Goal: Navigation & Orientation: Find specific page/section

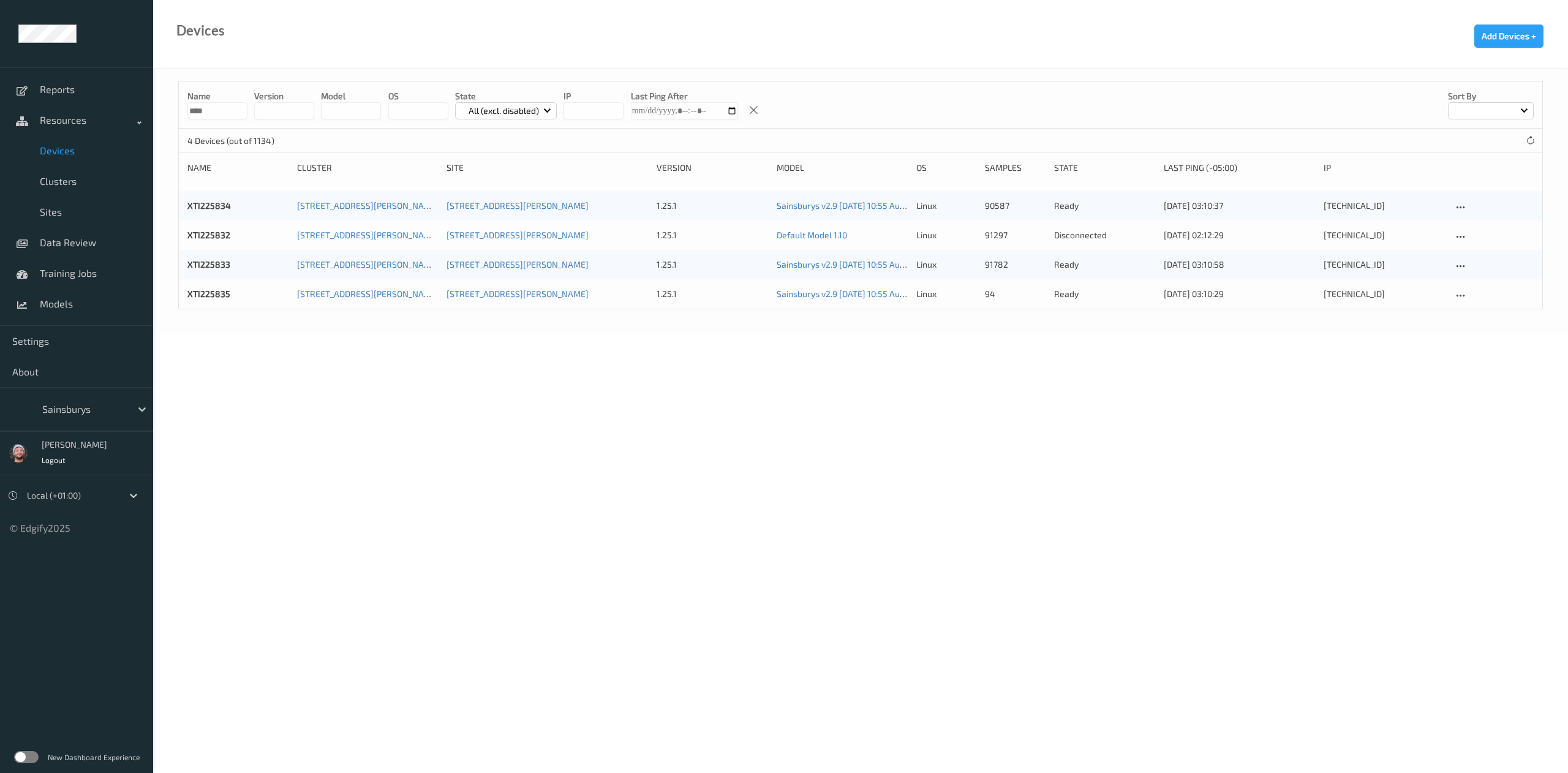
click at [86, 399] on div "Sainsburys" at bounding box center [84, 409] width 95 height 19
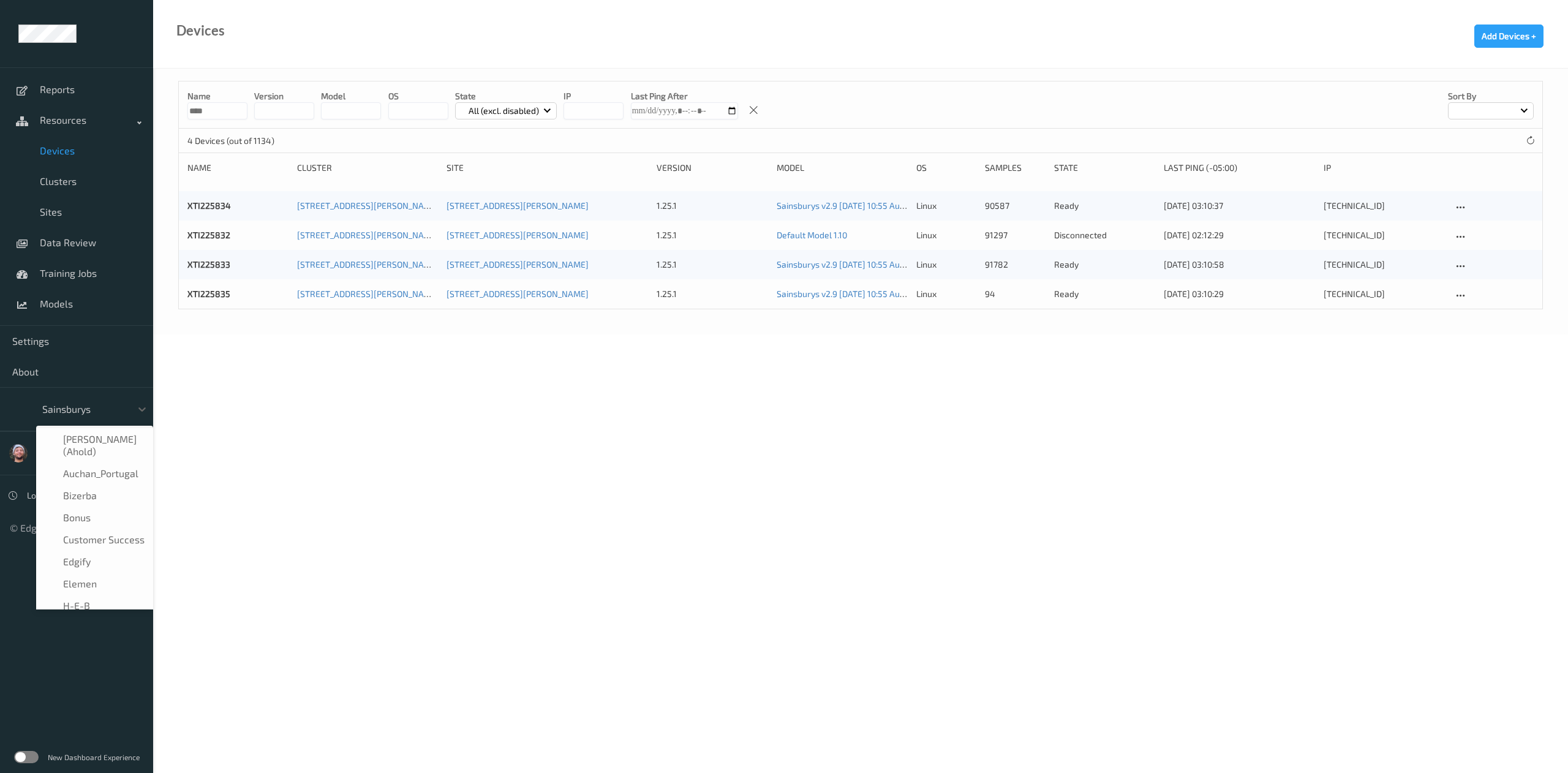
scroll to position [147, 0]
type input "h-"
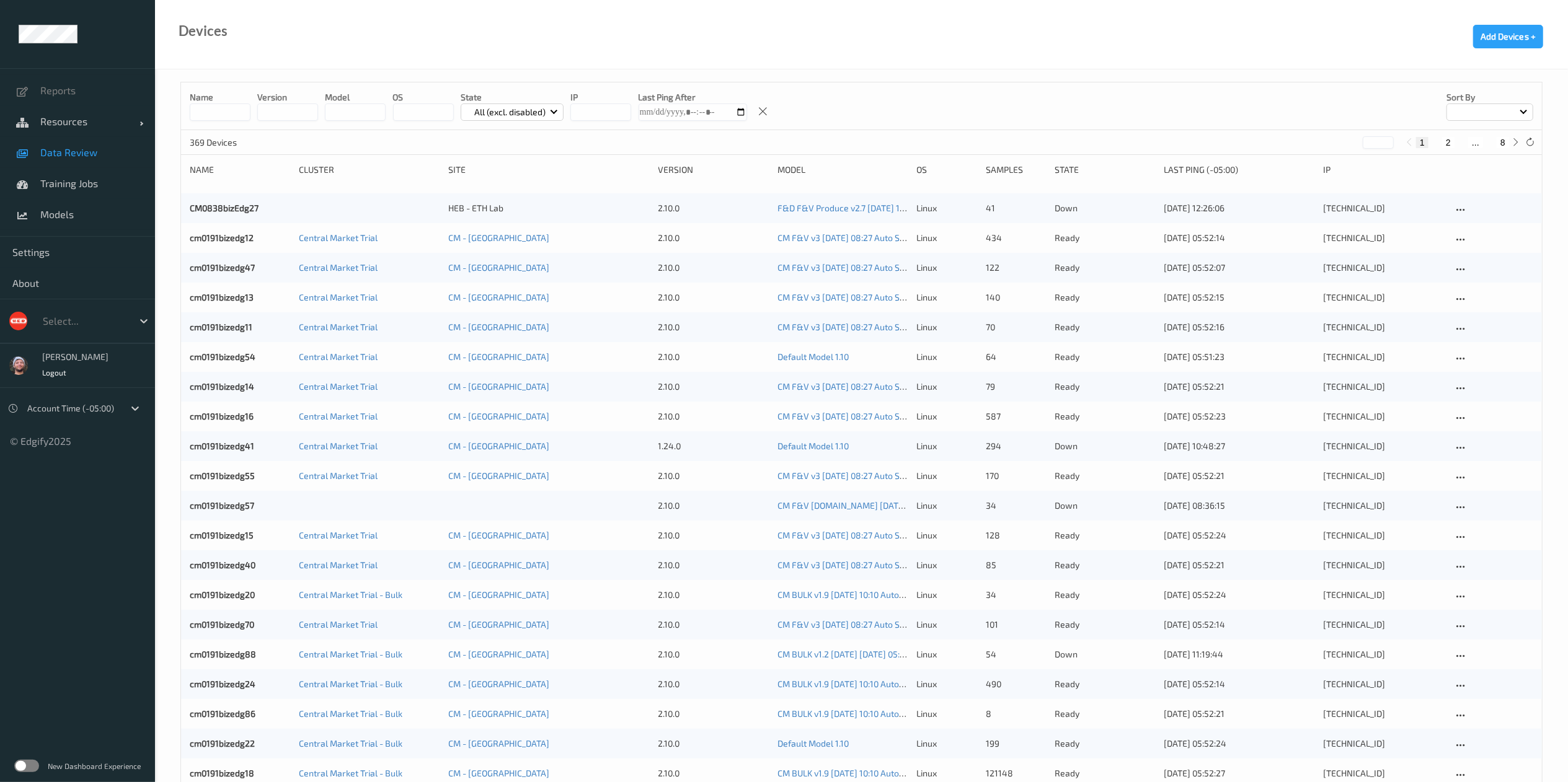
click at [82, 160] on link "Data Review" at bounding box center [77, 152] width 155 height 31
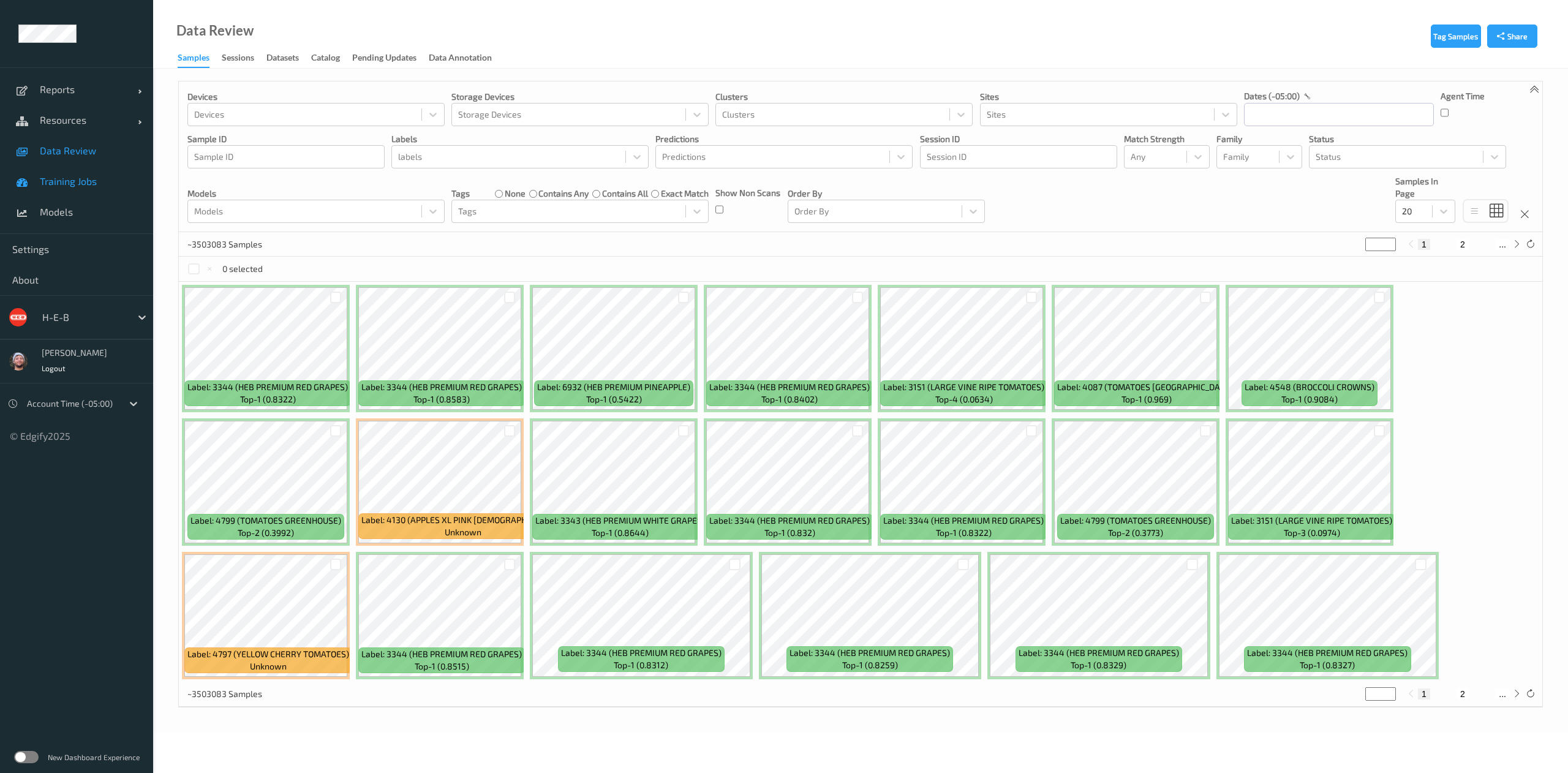
click at [101, 188] on link "Training Jobs" at bounding box center [76, 181] width 153 height 31
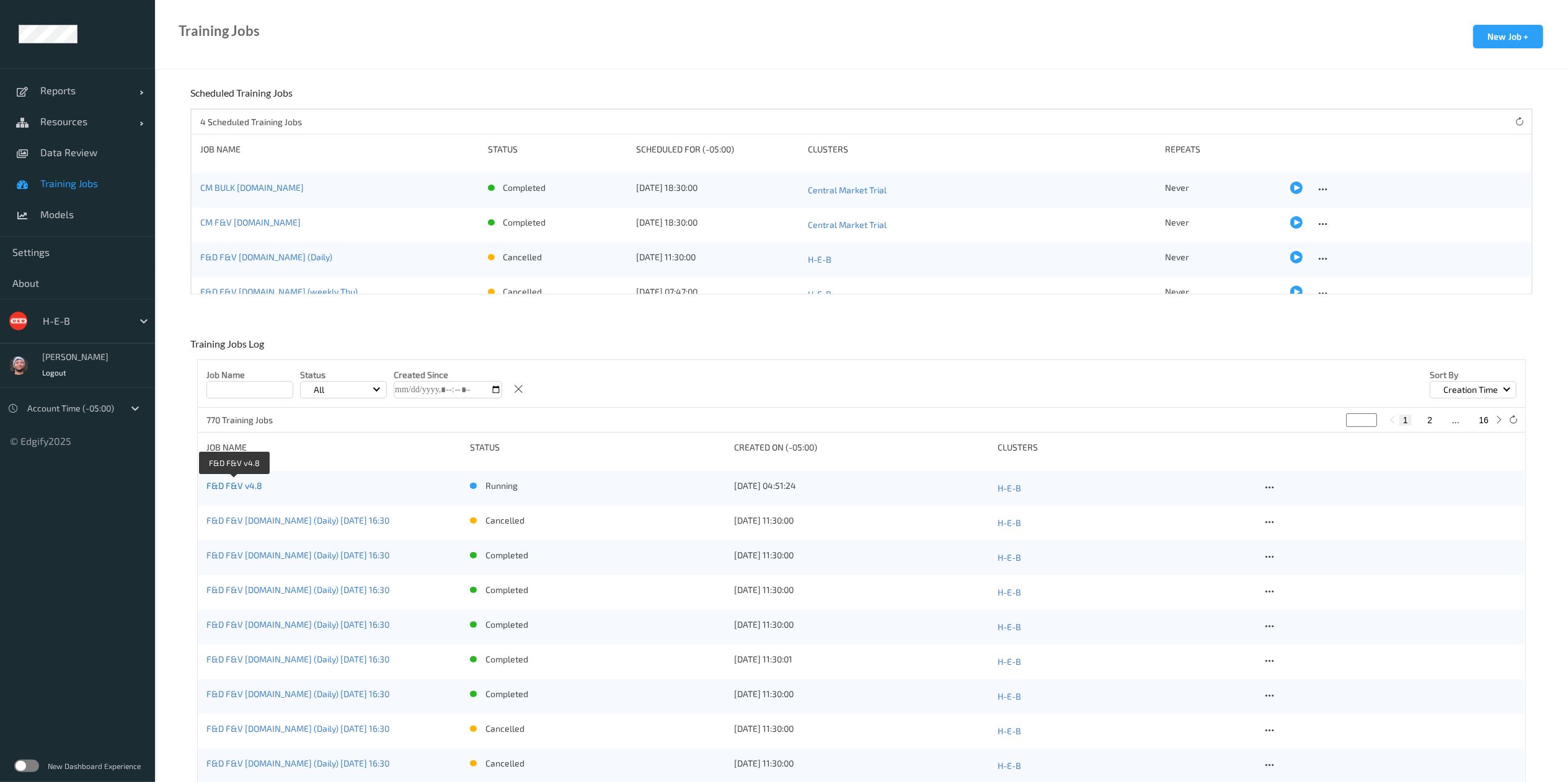
click at [220, 484] on link "F&D F&V v4.8" at bounding box center [234, 486] width 55 height 11
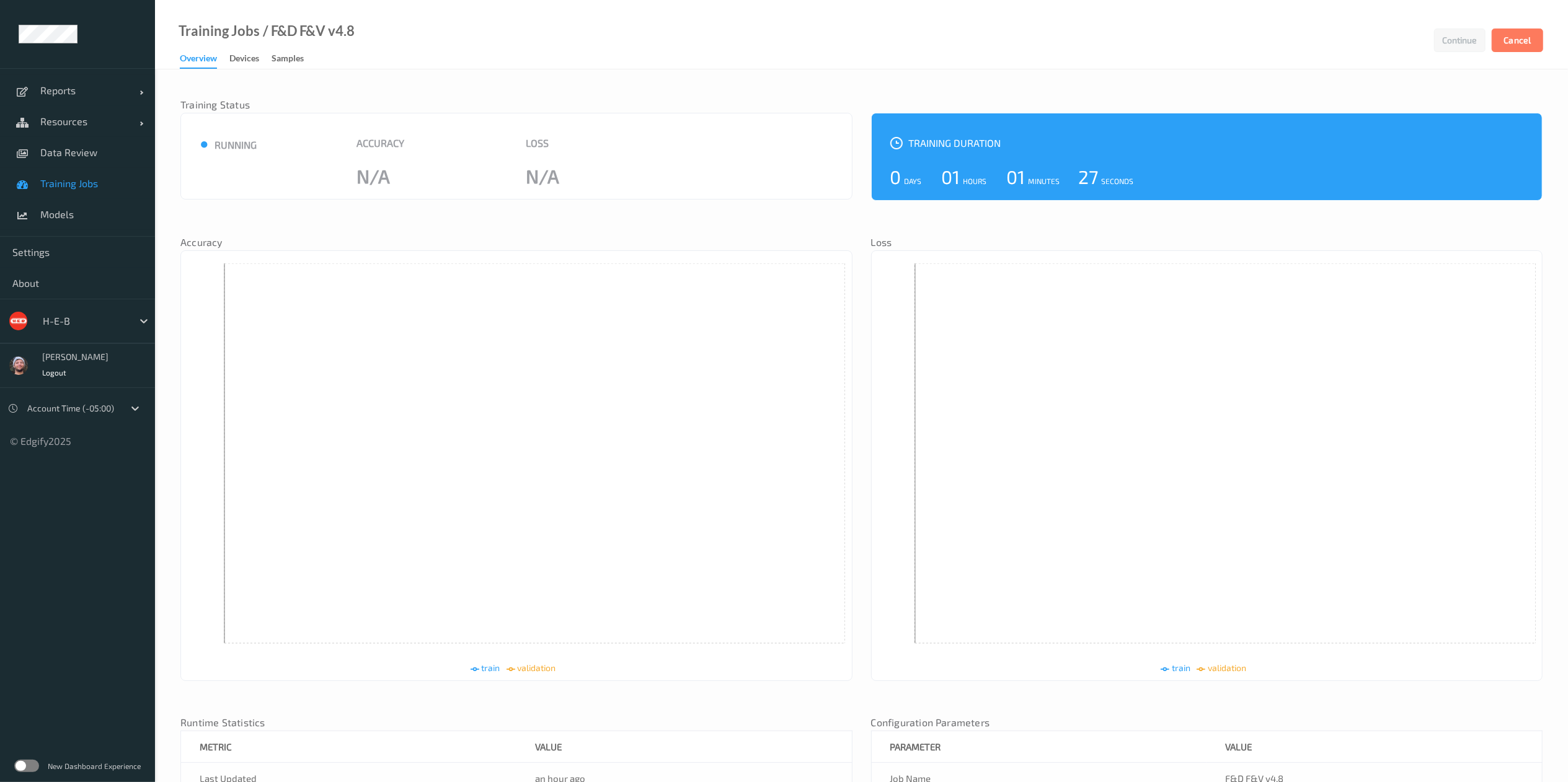
click at [281, 50] on link "Samples" at bounding box center [294, 58] width 45 height 17
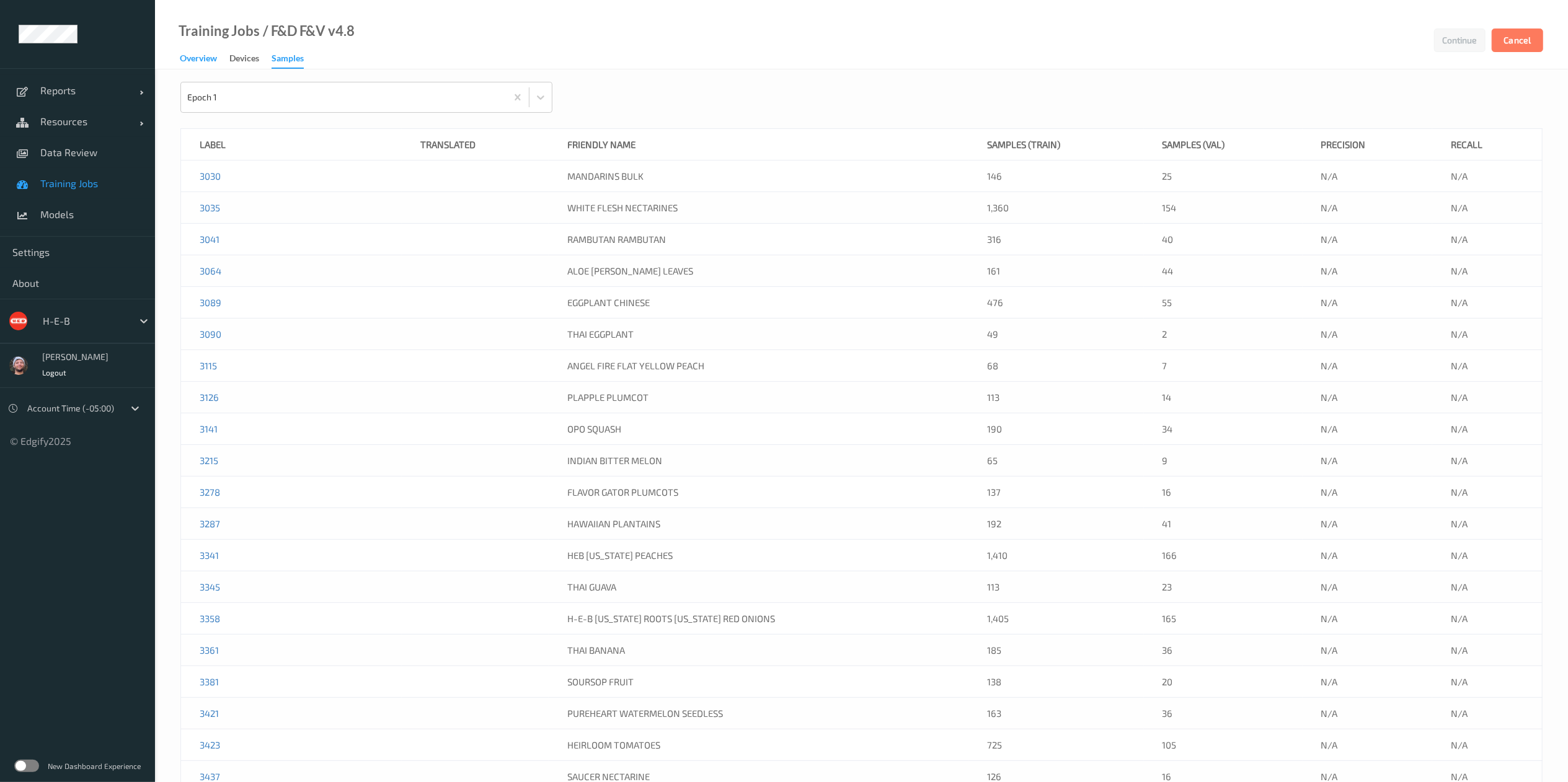
click at [181, 63] on div "Overview" at bounding box center [198, 59] width 38 height 15
